Goal: Obtain resource: Obtain resource

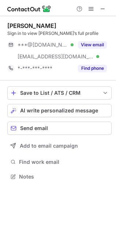
scroll to position [172, 116]
click at [107, 4] on div at bounding box center [91, 8] width 35 height 9
click at [107, 7] on button at bounding box center [103, 8] width 9 height 9
click at [29, 106] on button "AI write personalized message" at bounding box center [59, 110] width 105 height 13
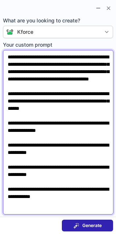
scroll to position [0, 0]
drag, startPoint x: 39, startPoint y: 208, endPoint x: 4, endPoint y: 13, distance: 198.7
click at [4, 12] on div "**********" at bounding box center [58, 117] width 116 height 234
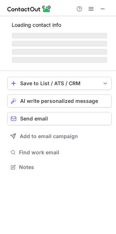
scroll to position [172, 116]
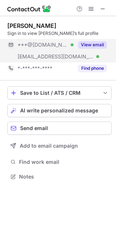
click at [80, 45] on button "View email" at bounding box center [92, 44] width 29 height 7
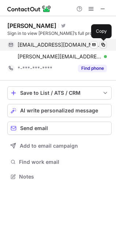
click at [103, 45] on span at bounding box center [104, 45] width 6 height 6
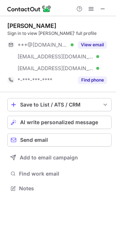
scroll to position [183, 116]
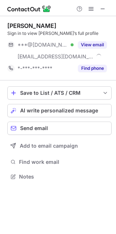
scroll to position [172, 116]
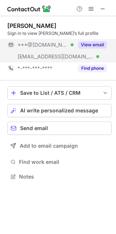
click at [94, 43] on button "View email" at bounding box center [92, 44] width 29 height 7
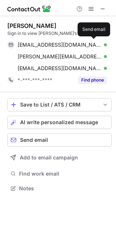
click at [94, 43] on span at bounding box center [94, 45] width 6 height 6
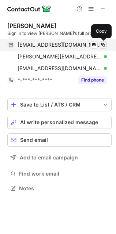
click at [104, 44] on span at bounding box center [104, 45] width 6 height 6
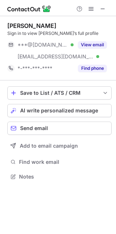
scroll to position [172, 116]
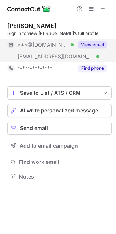
click at [105, 41] on button "View email" at bounding box center [92, 44] width 29 height 7
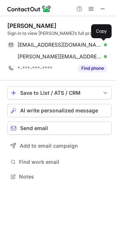
click at [105, 41] on button at bounding box center [103, 44] width 7 height 7
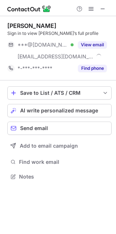
scroll to position [172, 116]
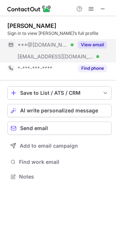
click at [89, 45] on button "View email" at bounding box center [92, 44] width 29 height 7
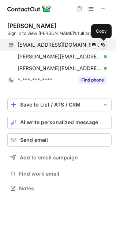
click at [101, 46] on span at bounding box center [104, 45] width 6 height 6
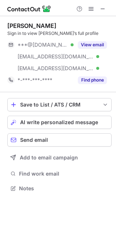
scroll to position [183, 116]
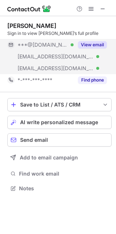
click at [86, 44] on button "View email" at bounding box center [92, 44] width 29 height 7
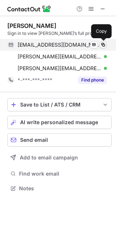
click at [101, 46] on span at bounding box center [104, 45] width 6 height 6
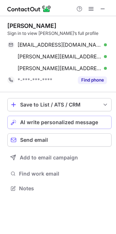
click at [41, 118] on button "AI write personalized message" at bounding box center [59, 122] width 105 height 13
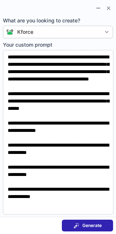
click at [78, 225] on span at bounding box center [77, 226] width 6 height 6
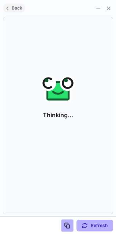
click at [14, 11] on button "Back" at bounding box center [14, 8] width 22 height 9
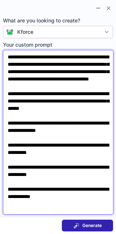
scroll to position [0, 0]
drag, startPoint x: 45, startPoint y: 209, endPoint x: -1, endPoint y: 17, distance: 197.5
click at [0, 17] on html "Kate Hannah Sign in to view Kate’s full profile katedhannah@gmail.com Verified …" at bounding box center [58, 117] width 116 height 234
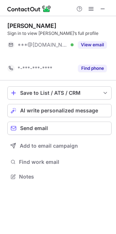
scroll to position [4, 4]
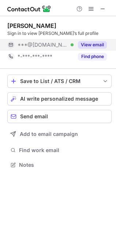
click at [86, 43] on button "View email" at bounding box center [92, 44] width 29 height 7
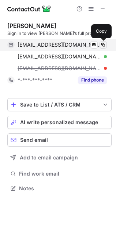
click at [106, 42] on span at bounding box center [104, 45] width 6 height 6
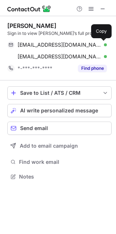
scroll to position [172, 116]
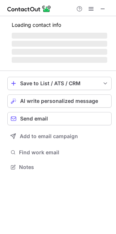
scroll to position [195, 116]
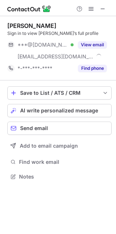
scroll to position [172, 116]
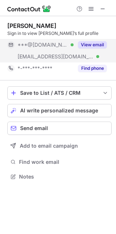
click at [86, 43] on button "View email" at bounding box center [92, 44] width 29 height 7
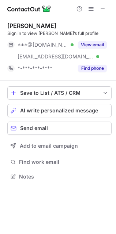
scroll to position [172, 116]
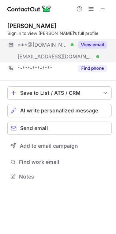
click at [82, 41] on button "View email" at bounding box center [92, 44] width 29 height 7
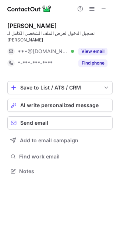
scroll to position [160, 117]
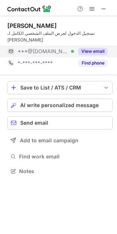
click at [92, 48] on button "View email" at bounding box center [92, 51] width 29 height 7
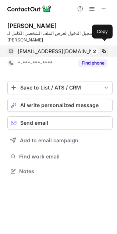
click at [104, 49] on span at bounding box center [104, 52] width 6 height 6
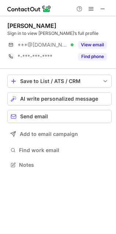
scroll to position [4, 4]
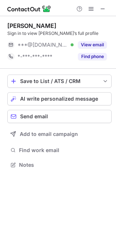
scroll to position [160, 116]
click at [100, 8] on span at bounding box center [103, 9] width 6 height 6
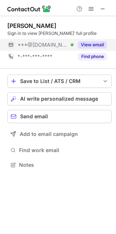
click at [98, 43] on button "View email" at bounding box center [92, 44] width 29 height 7
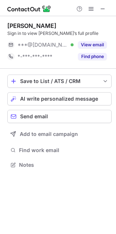
scroll to position [160, 116]
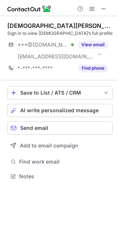
scroll to position [172, 117]
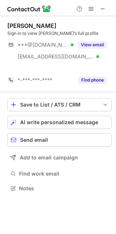
scroll to position [172, 116]
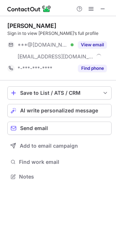
scroll to position [172, 116]
